Goal: Task Accomplishment & Management: Use online tool/utility

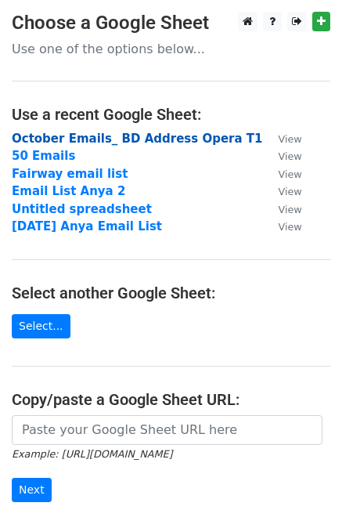
click at [106, 139] on strong "October Emails_ BD Address Opera T1" at bounding box center [138, 139] width 252 height 14
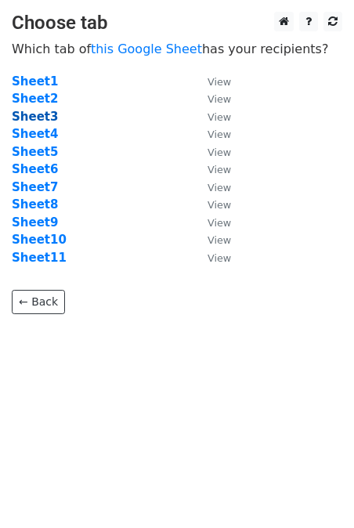
click at [29, 114] on strong "Sheet3" at bounding box center [35, 117] width 46 height 14
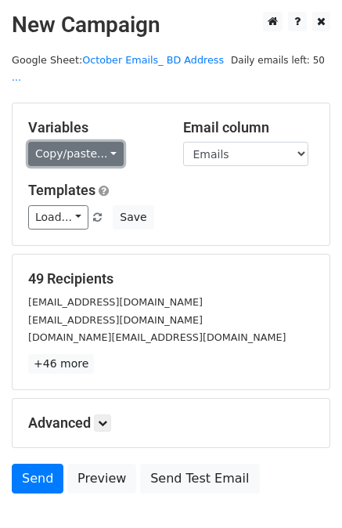
click at [72, 143] on link "Copy/paste..." at bounding box center [76, 154] width 96 height 24
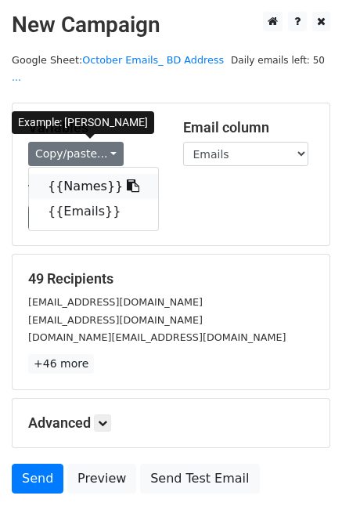
click at [127, 179] on icon at bounding box center [133, 185] width 13 height 13
